Goal: Information Seeking & Learning: Understand process/instructions

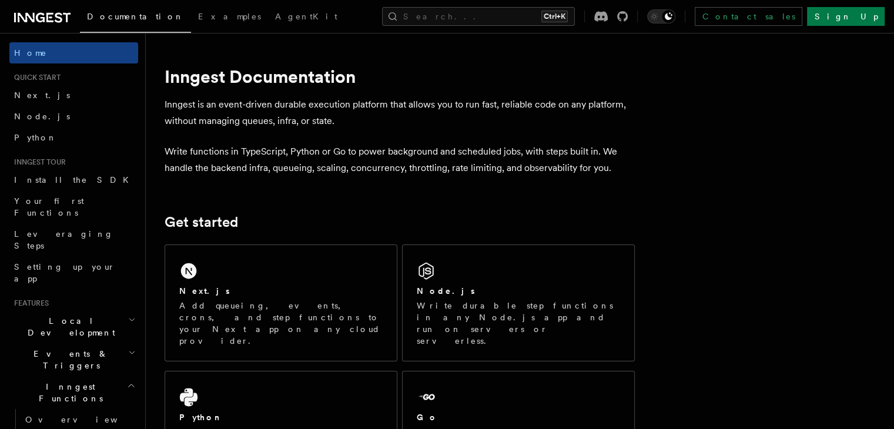
click at [308, 306] on p "Add queueing, events, crons, and step functions to your Next app on any cloud p…" at bounding box center [280, 323] width 203 height 47
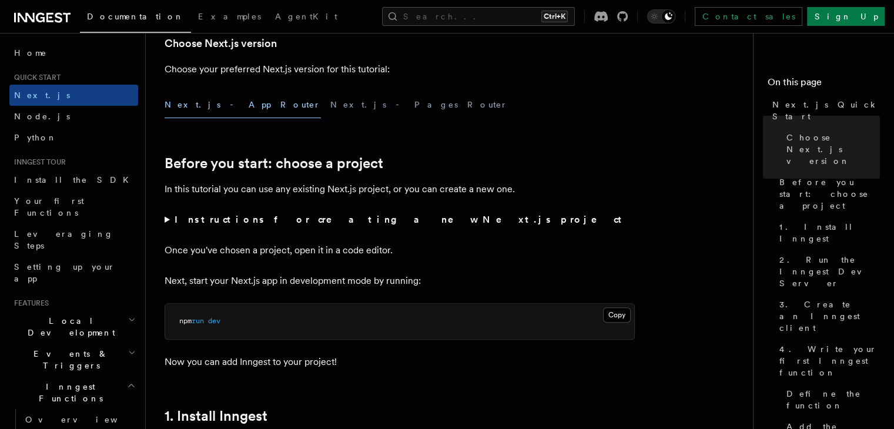
scroll to position [294, 0]
click at [166, 219] on summary "Instructions for creating a new Next.js project" at bounding box center [400, 220] width 470 height 16
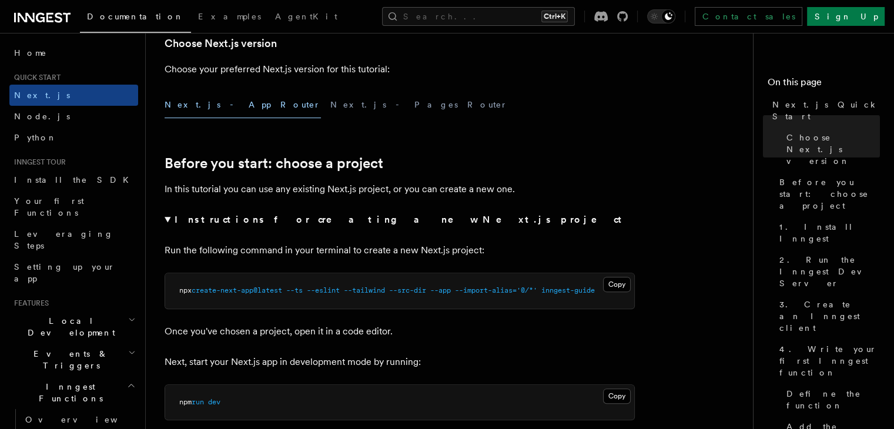
click at [166, 219] on summary "Instructions for creating a new Next.js project" at bounding box center [400, 220] width 470 height 16
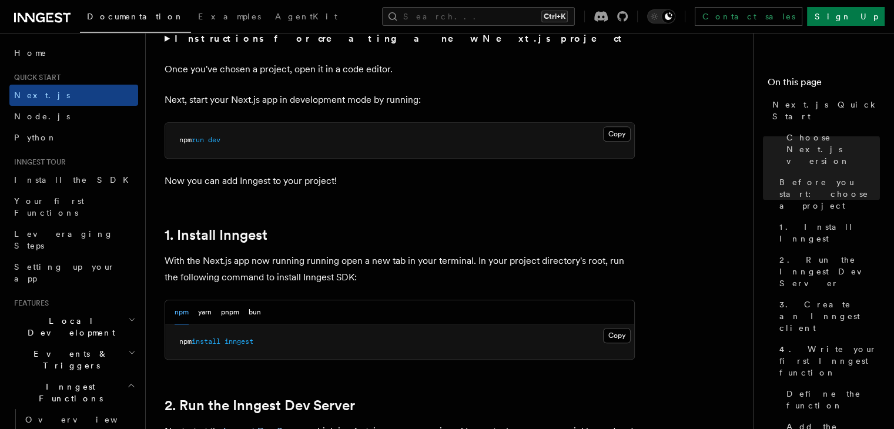
scroll to position [554, 0]
